Goal: Find specific page/section: Find specific page/section

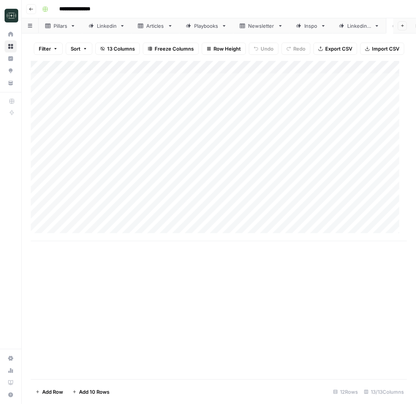
click at [29, 9] on icon "button" at bounding box center [31, 9] width 5 height 5
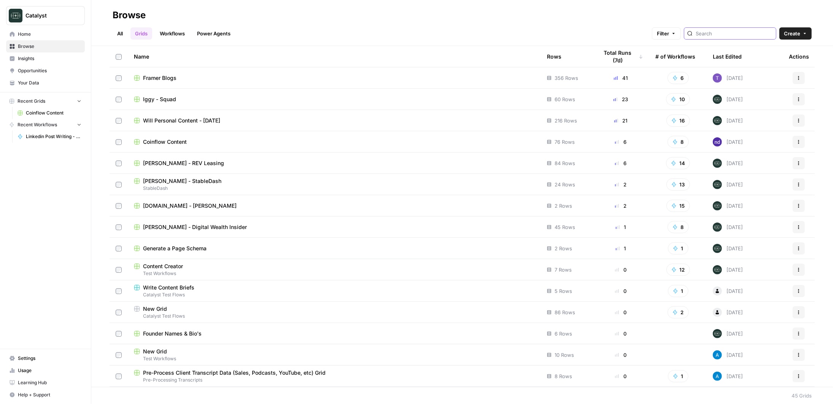
click at [416, 35] on input "search" at bounding box center [734, 34] width 77 height 8
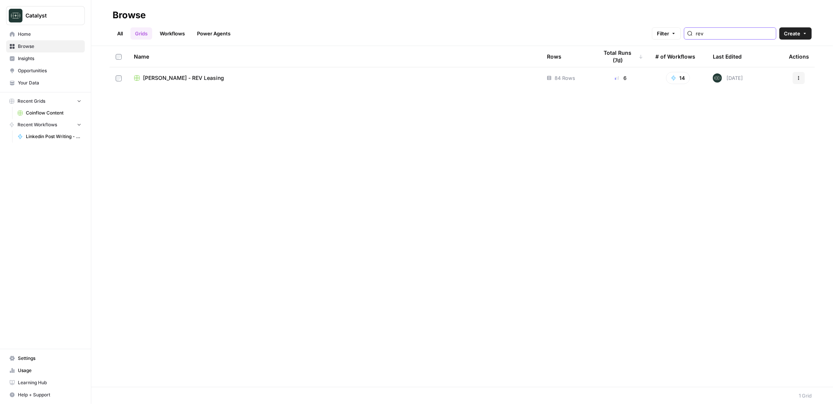
type input "rev"
click at [386, 83] on td "[PERSON_NAME] - REV Leasing" at bounding box center [334, 77] width 413 height 21
click at [375, 81] on div "[PERSON_NAME] - REV Leasing" at bounding box center [334, 78] width 401 height 8
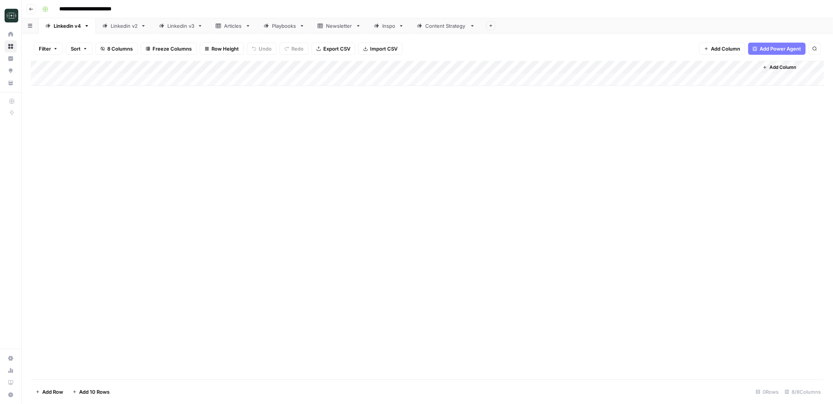
click at [72, 30] on link "Linkedin v4" at bounding box center [67, 25] width 57 height 15
click at [116, 32] on link "Linkedin v2" at bounding box center [124, 25] width 57 height 15
click at [70, 28] on div "Linkedin v4" at bounding box center [67, 26] width 27 height 8
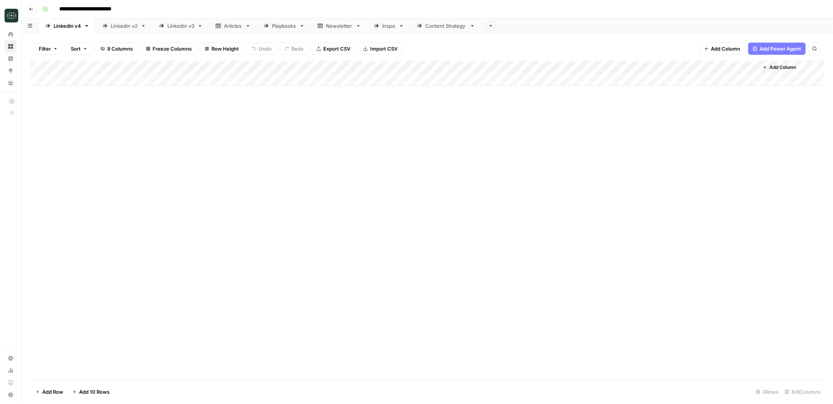
click at [70, 79] on div "Add Column" at bounding box center [427, 73] width 793 height 25
click at [125, 156] on div "Add Column" at bounding box center [427, 220] width 793 height 318
